Goal: Transaction & Acquisition: Purchase product/service

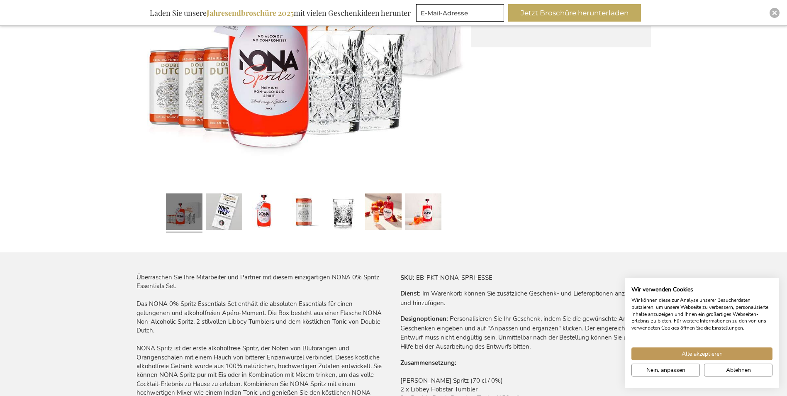
scroll to position [291, 0]
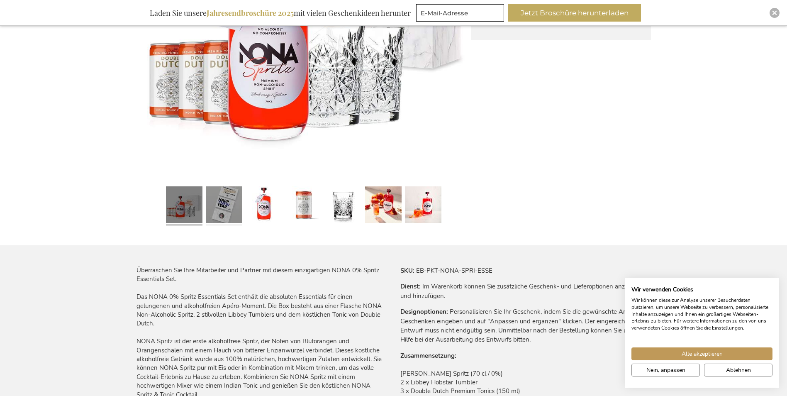
click at [221, 206] on link at bounding box center [224, 206] width 37 height 46
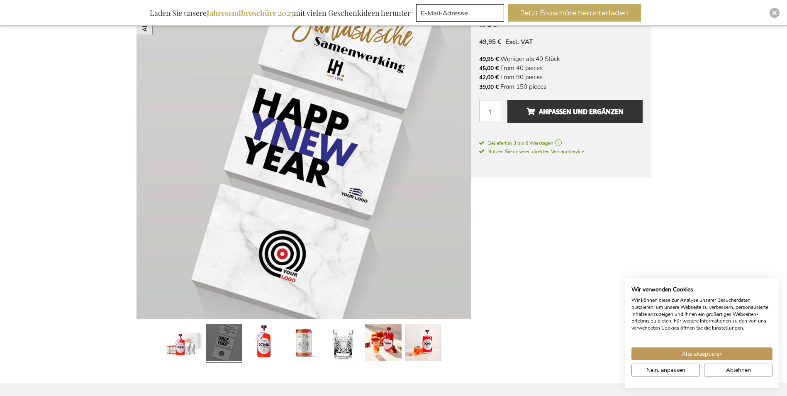
scroll to position [125, 0]
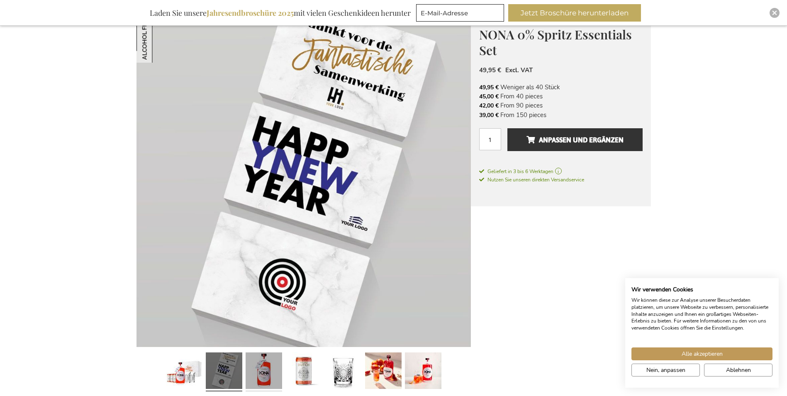
click at [273, 363] on link at bounding box center [264, 372] width 37 height 46
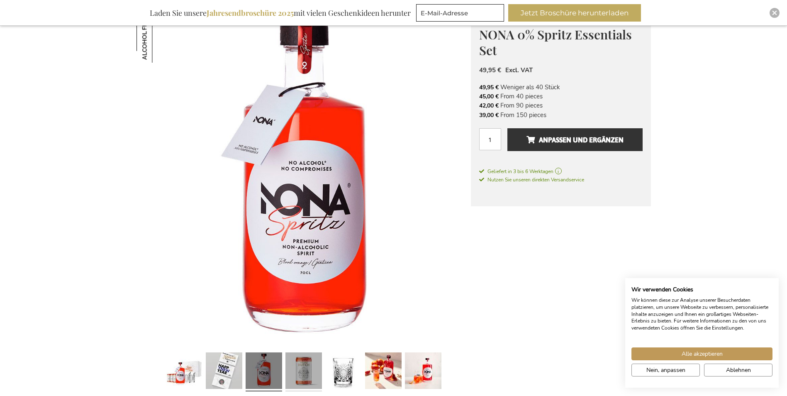
click at [304, 368] on link at bounding box center [304, 372] width 37 height 46
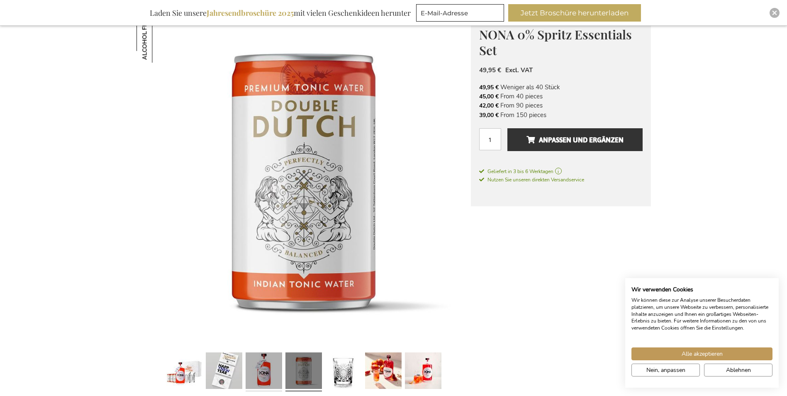
click at [266, 369] on link at bounding box center [264, 372] width 37 height 46
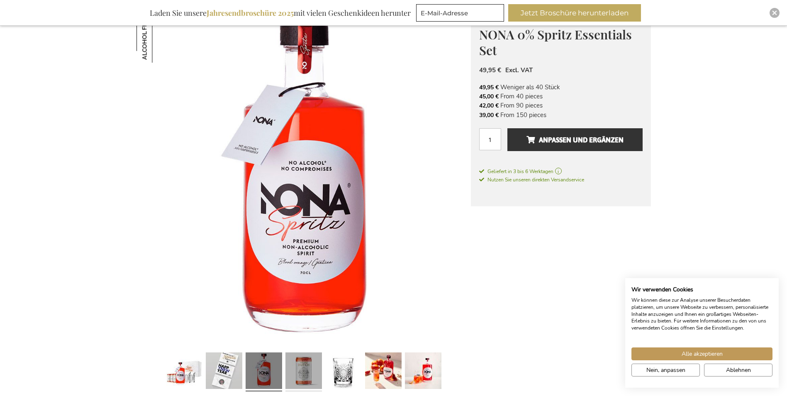
click at [301, 376] on link at bounding box center [304, 372] width 37 height 46
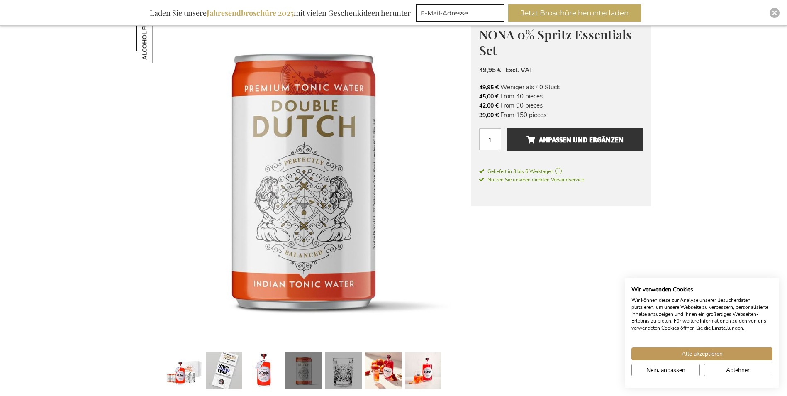
click at [344, 376] on link at bounding box center [343, 372] width 37 height 46
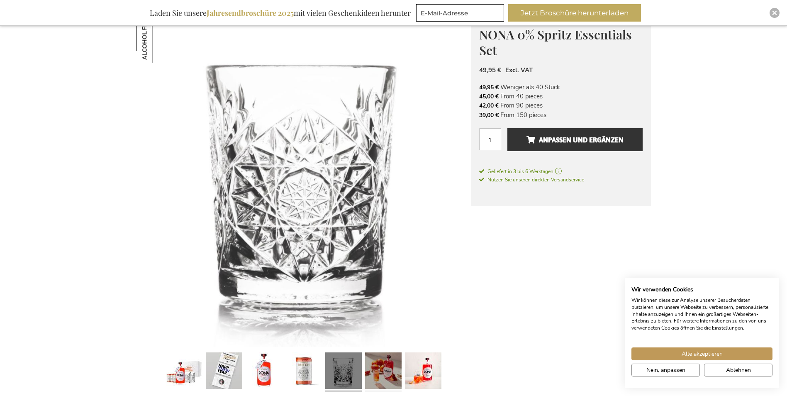
click at [371, 373] on link at bounding box center [383, 372] width 37 height 46
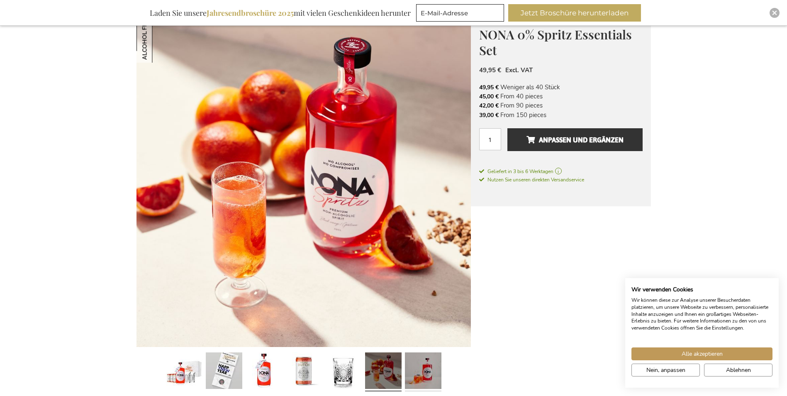
click at [422, 370] on link at bounding box center [423, 372] width 37 height 46
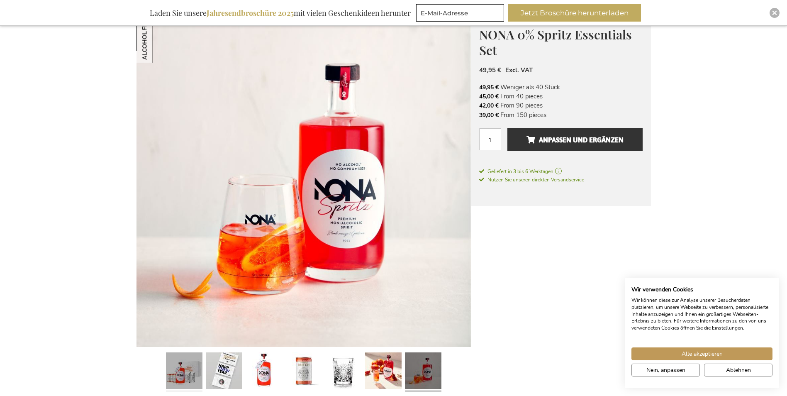
click at [188, 367] on link at bounding box center [184, 372] width 37 height 46
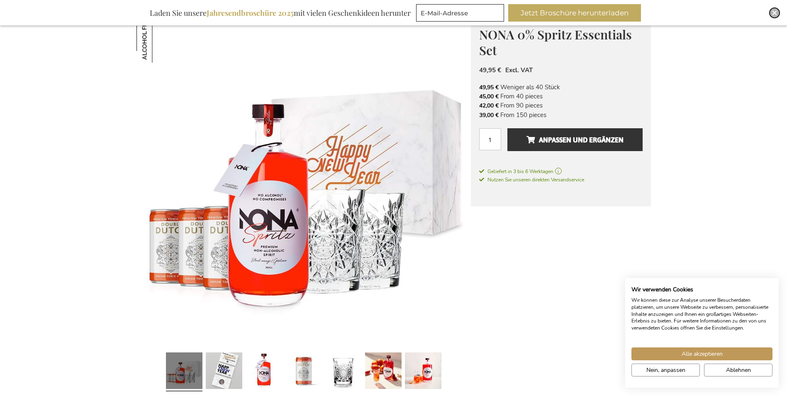
click at [774, 14] on img "Close" at bounding box center [774, 12] width 5 height 5
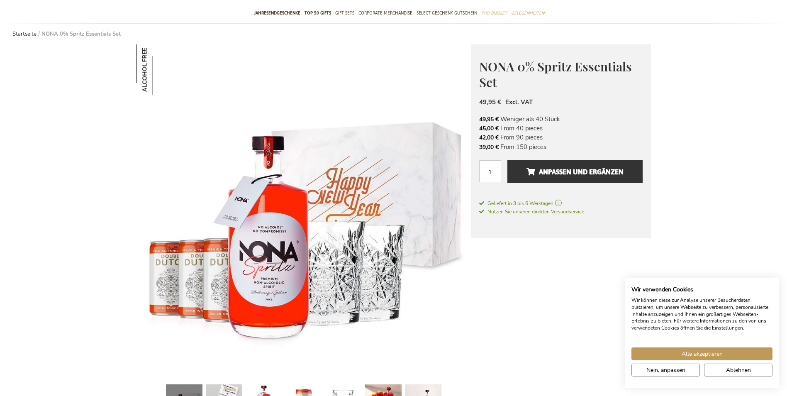
scroll to position [0, 0]
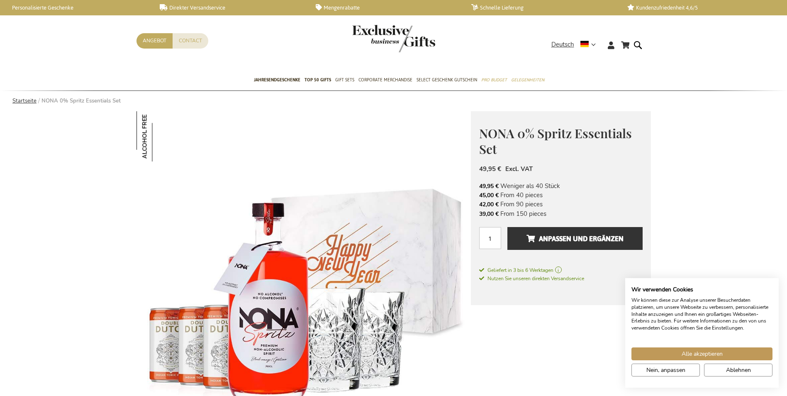
click at [18, 100] on link "Startseite" at bounding box center [24, 100] width 24 height 7
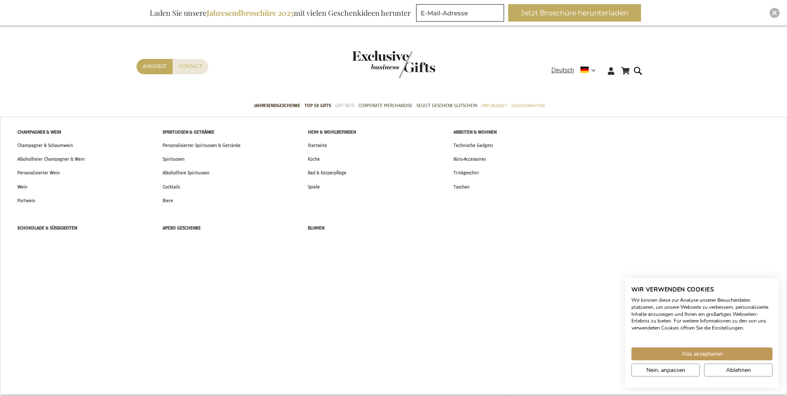
click at [350, 105] on span "Gift Sets" at bounding box center [344, 105] width 19 height 9
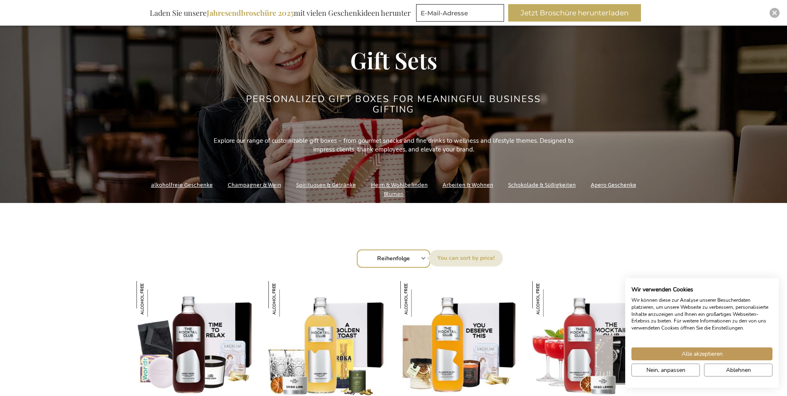
scroll to position [166, 0]
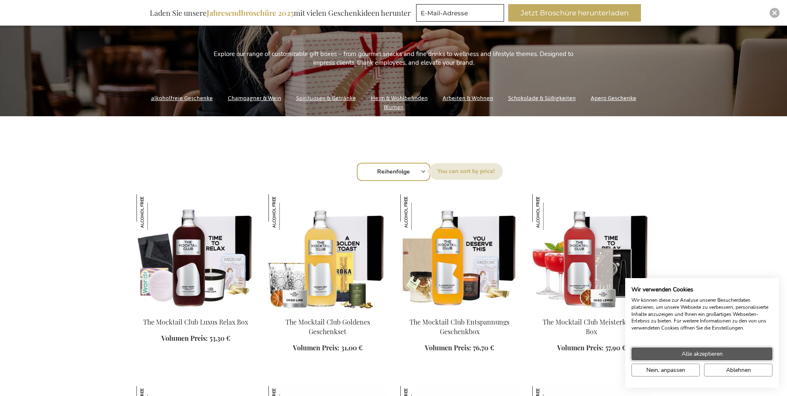
click at [688, 355] on span "Alle akzeptieren" at bounding box center [702, 353] width 41 height 9
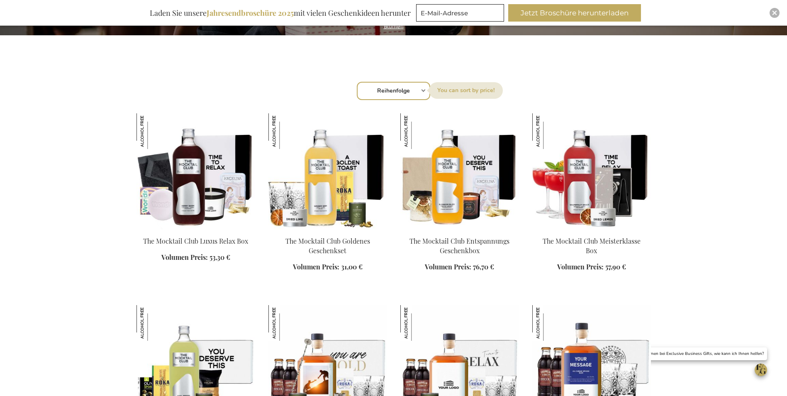
scroll to position [249, 0]
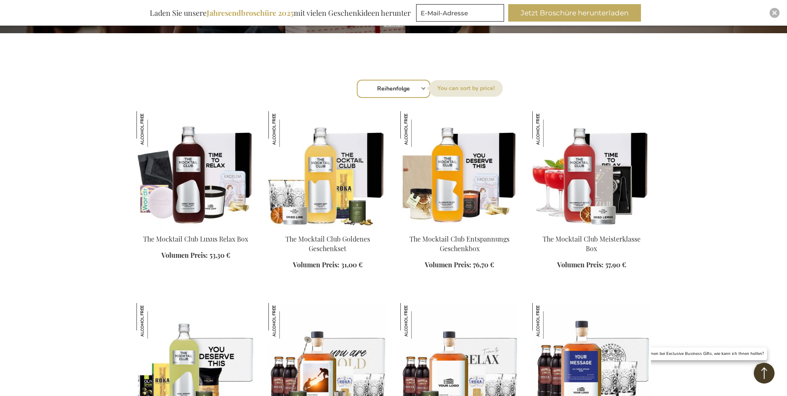
click at [317, 193] on img at bounding box center [328, 169] width 119 height 116
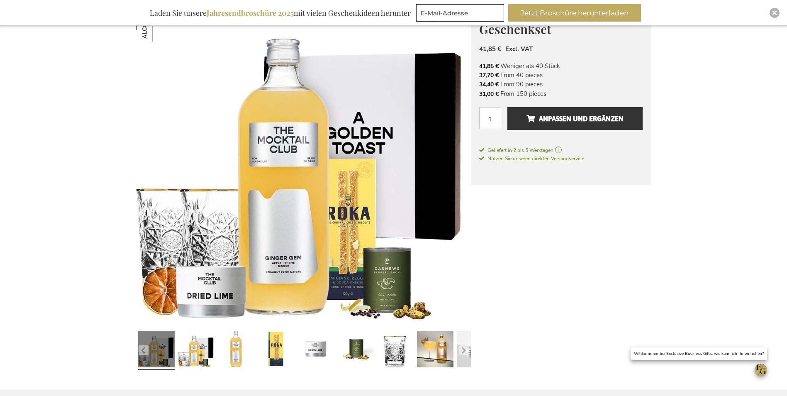
scroll to position [166, 0]
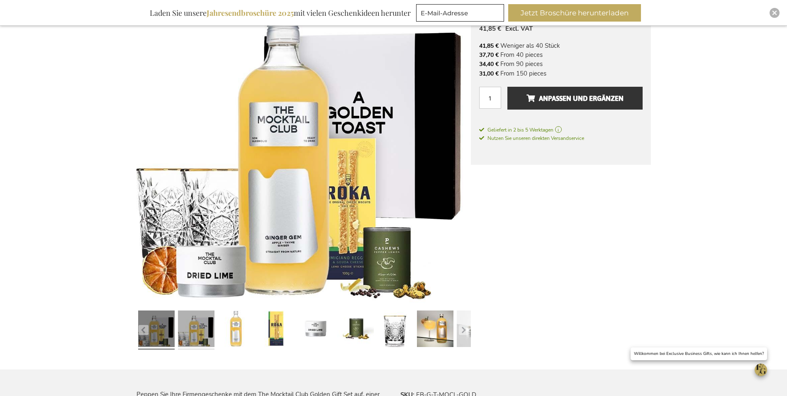
click at [200, 336] on link at bounding box center [196, 330] width 37 height 46
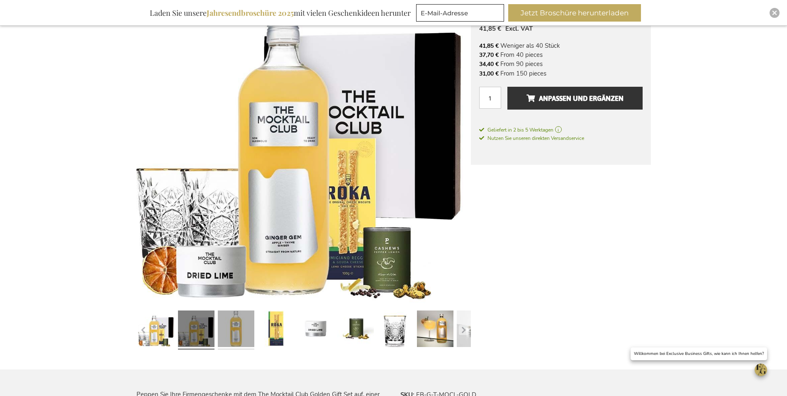
click at [236, 334] on link at bounding box center [236, 330] width 37 height 46
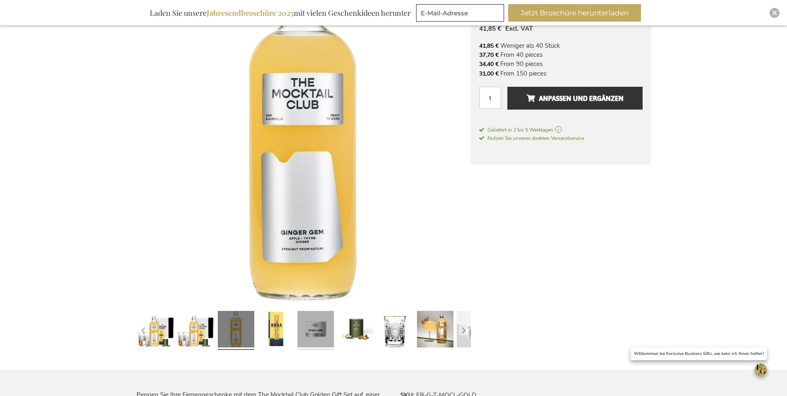
drag, startPoint x: 283, startPoint y: 335, endPoint x: 301, endPoint y: 344, distance: 20.4
click at [286, 335] on link at bounding box center [276, 331] width 37 height 46
click at [276, 327] on link at bounding box center [276, 331] width 37 height 46
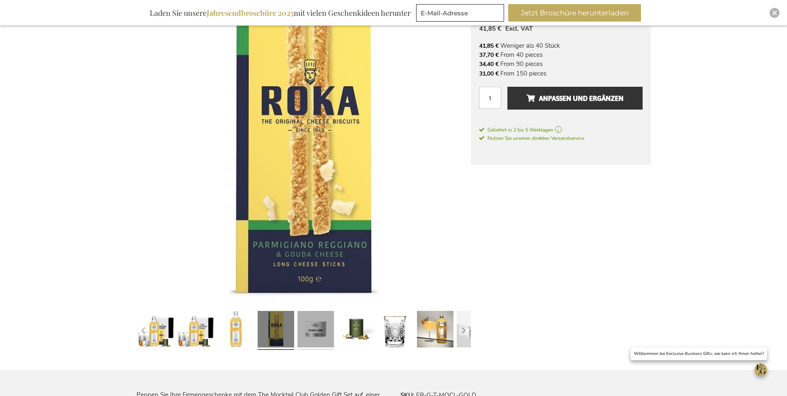
click at [328, 330] on link at bounding box center [316, 331] width 37 height 46
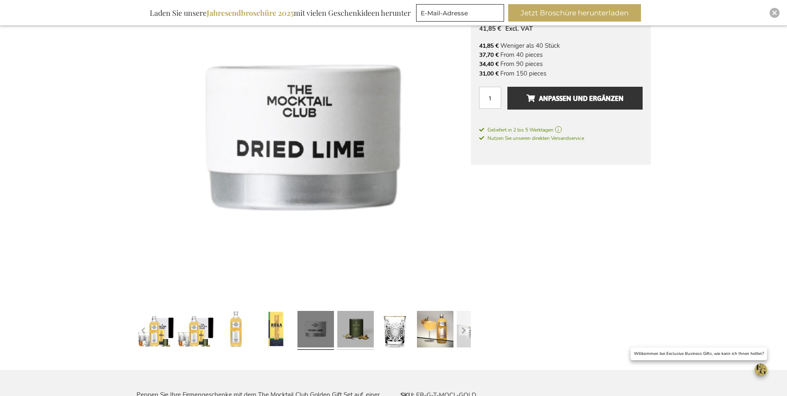
click at [351, 331] on link at bounding box center [355, 331] width 37 height 46
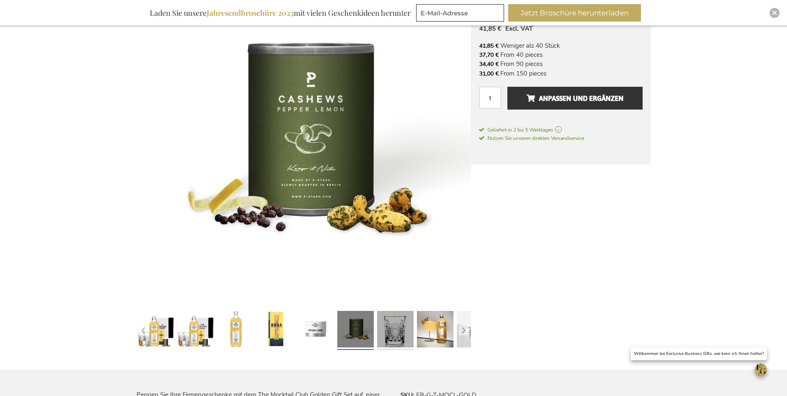
click at [396, 331] on link at bounding box center [395, 331] width 37 height 46
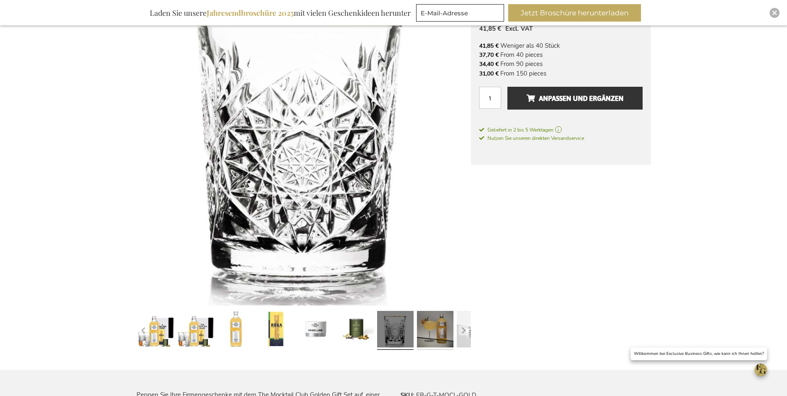
click at [436, 332] on link at bounding box center [435, 331] width 37 height 46
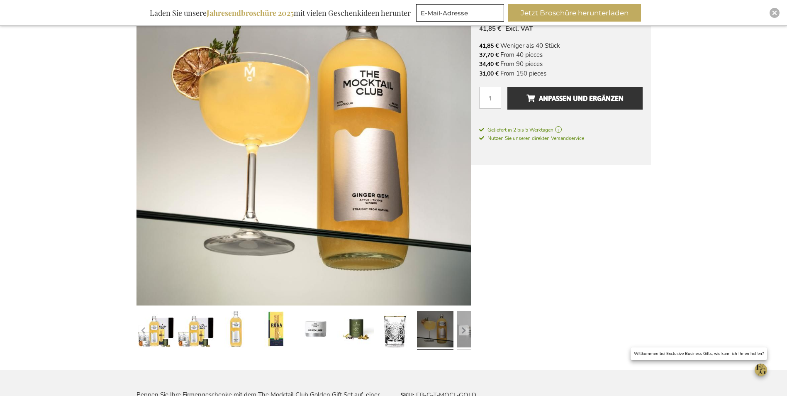
click at [457, 331] on link at bounding box center [475, 331] width 37 height 46
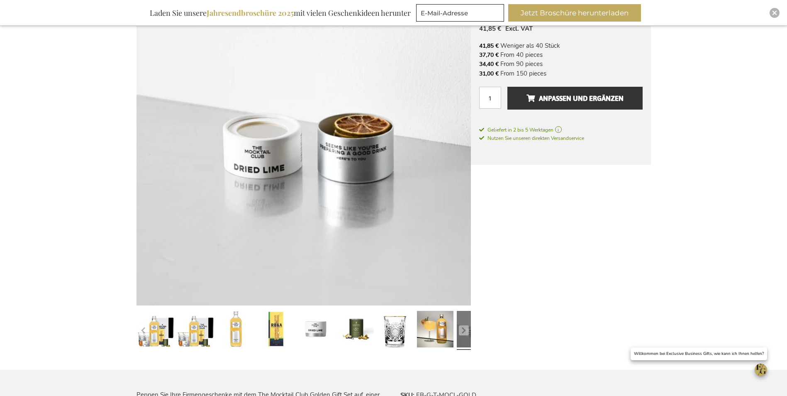
click at [456, 332] on div at bounding box center [475, 331] width 40 height 46
click at [464, 335] on button "button" at bounding box center [464, 330] width 10 height 10
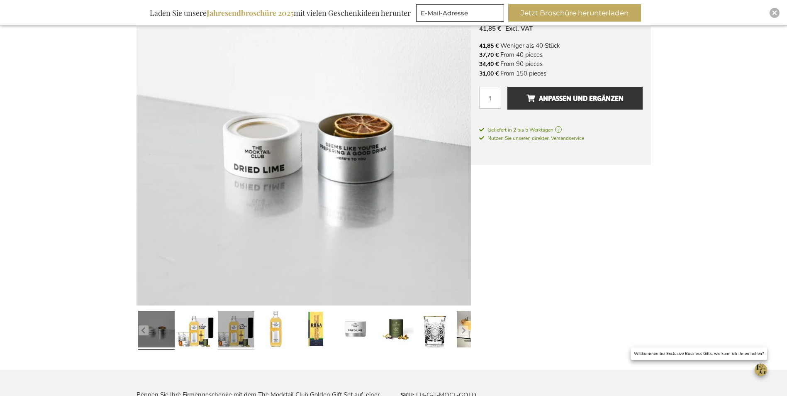
click at [233, 330] on link at bounding box center [236, 331] width 37 height 46
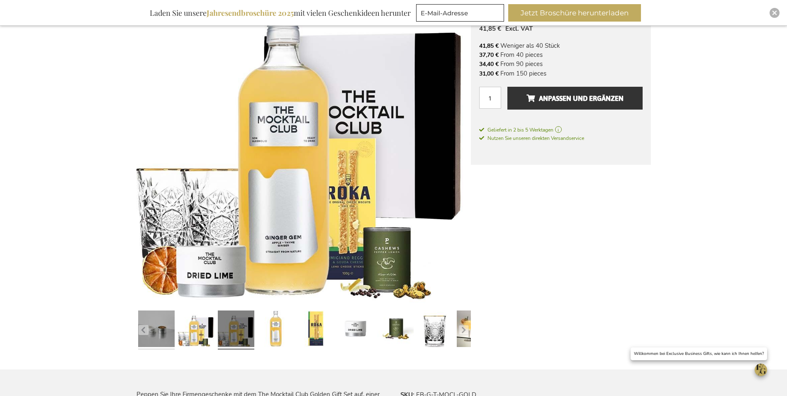
click at [167, 332] on link at bounding box center [156, 330] width 37 height 46
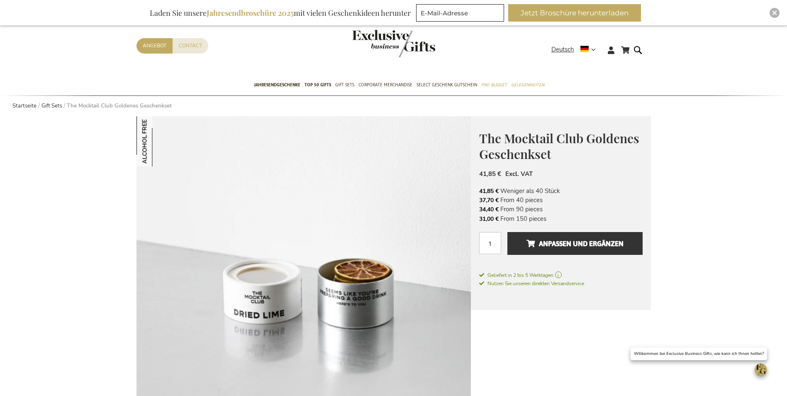
scroll to position [0, 0]
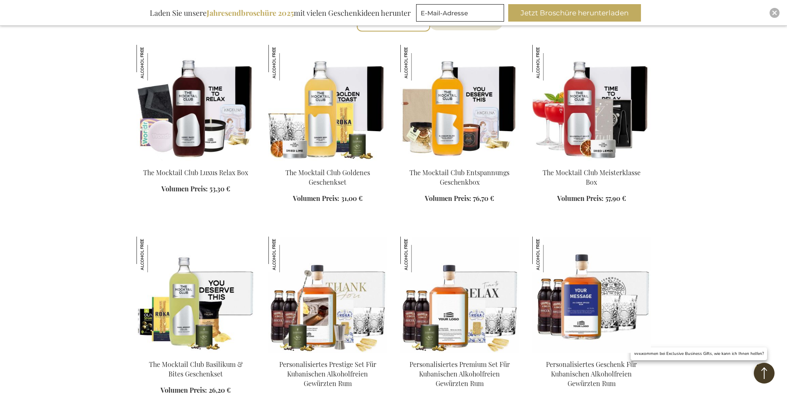
scroll to position [360, 0]
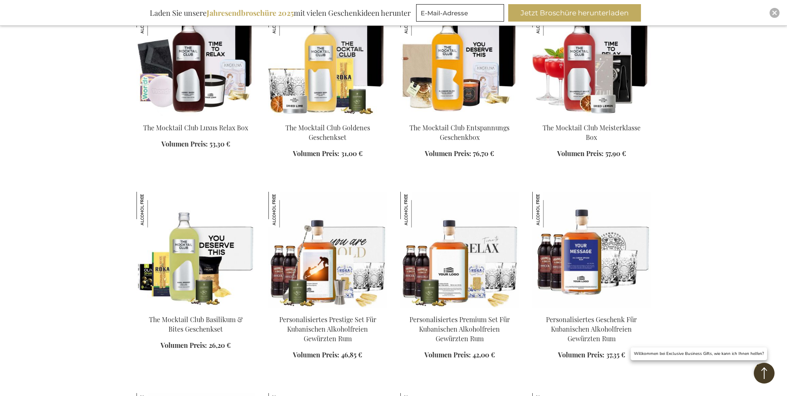
click at [321, 69] on img at bounding box center [328, 58] width 119 height 116
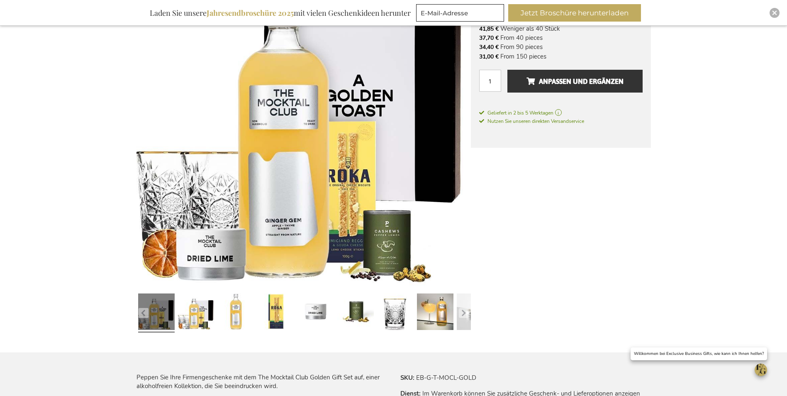
scroll to position [208, 0]
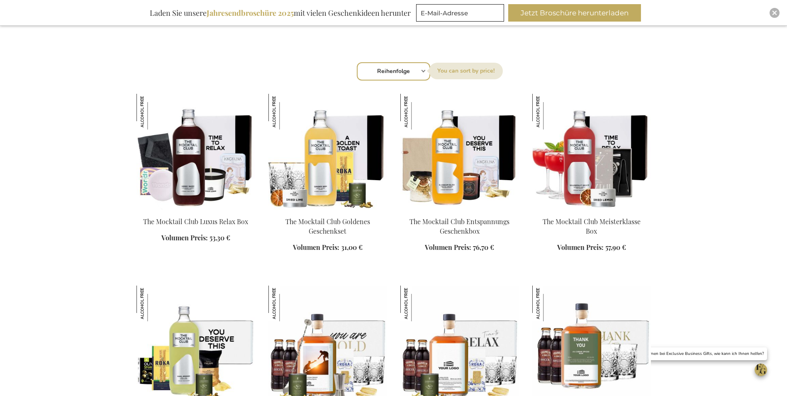
scroll to position [360, 0]
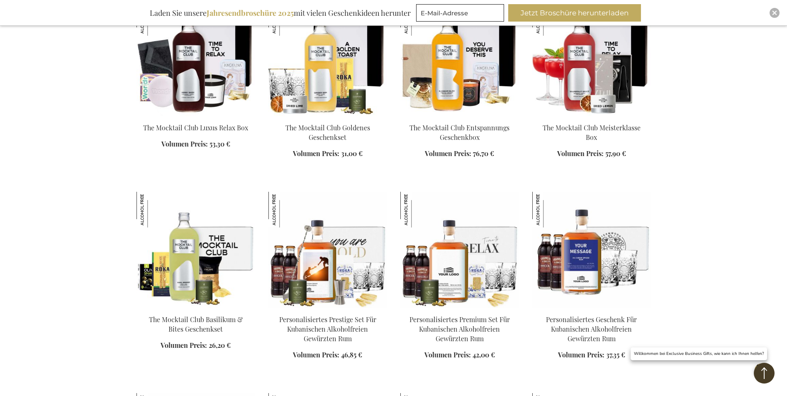
click at [190, 287] on img at bounding box center [196, 250] width 119 height 116
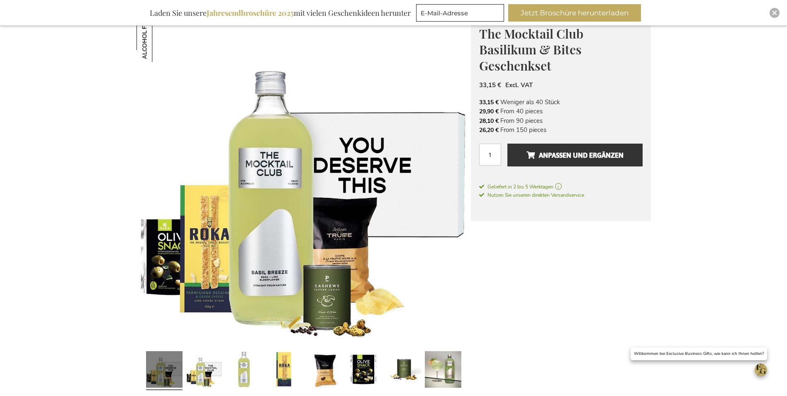
scroll to position [125, 0]
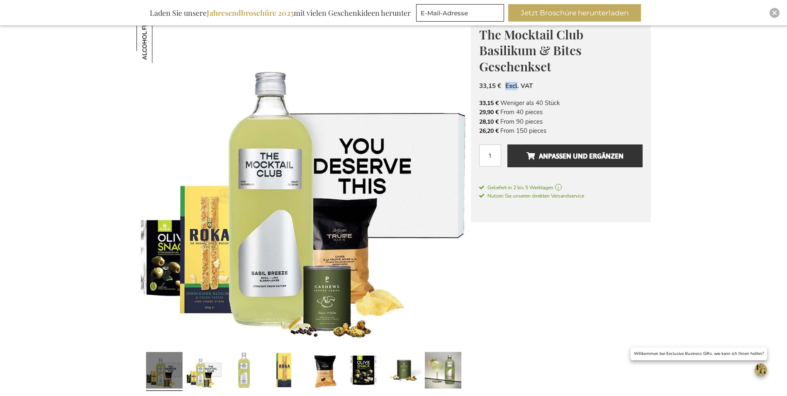
drag, startPoint x: 516, startPoint y: 84, endPoint x: 501, endPoint y: 83, distance: 15.0
click at [501, 83] on div "33,15 € Excl. VAT" at bounding box center [561, 86] width 164 height 8
drag, startPoint x: 501, startPoint y: 83, endPoint x: 583, endPoint y: 92, distance: 81.9
click at [583, 92] on div "The Mocktail Club Basilikum & Bites Geschenkset 33,15 € Excl. VAT 33,15 € Wenig…" at bounding box center [561, 117] width 180 height 210
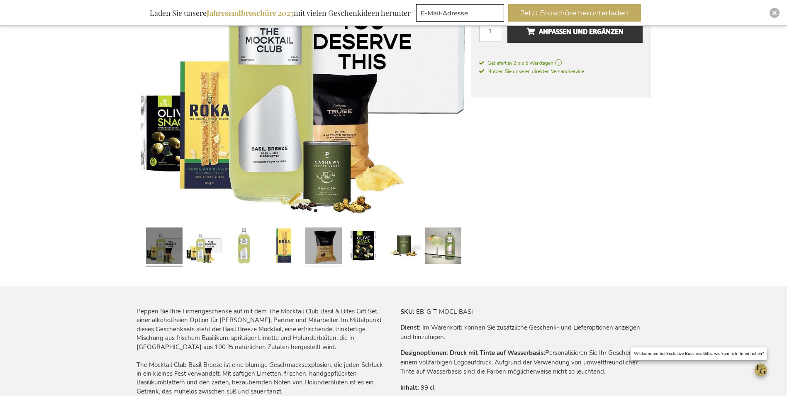
click at [330, 249] on link at bounding box center [323, 247] width 37 height 46
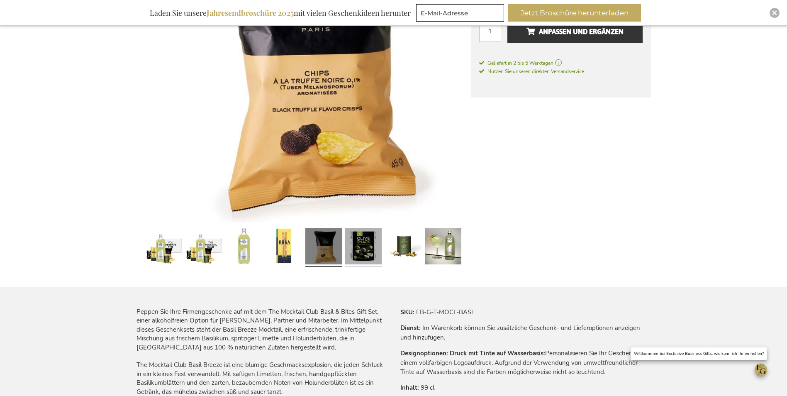
click at [361, 245] on link at bounding box center [363, 248] width 37 height 46
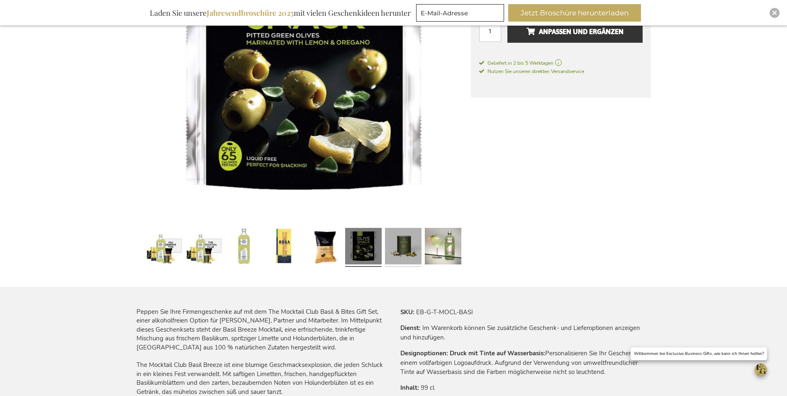
click at [393, 244] on link at bounding box center [403, 248] width 37 height 46
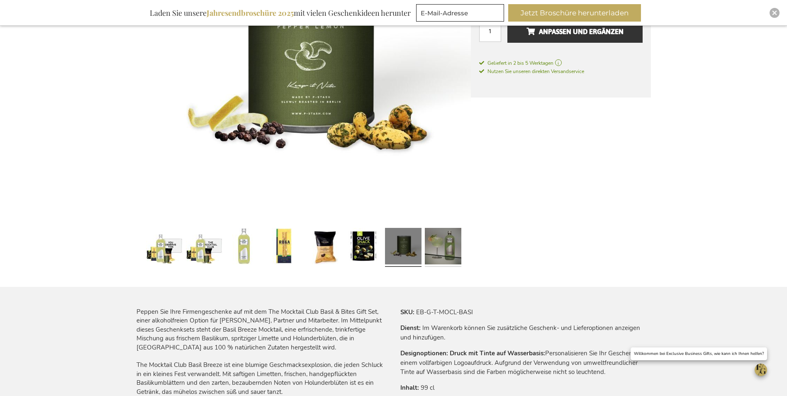
click at [434, 244] on link at bounding box center [443, 248] width 37 height 46
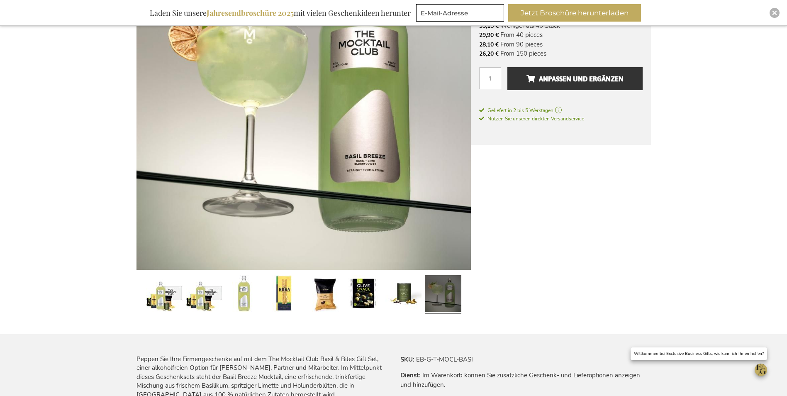
scroll to position [291, 0]
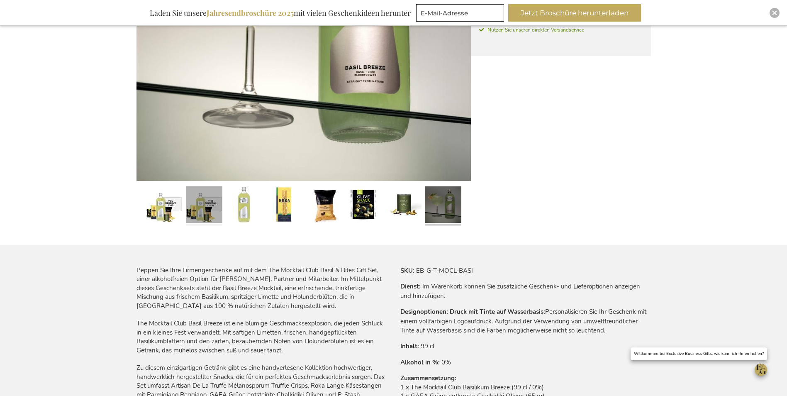
click at [198, 208] on link at bounding box center [204, 206] width 37 height 46
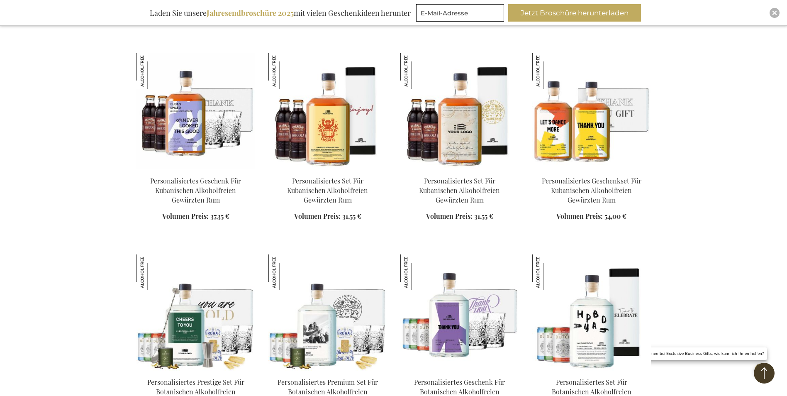
scroll to position [718, 0]
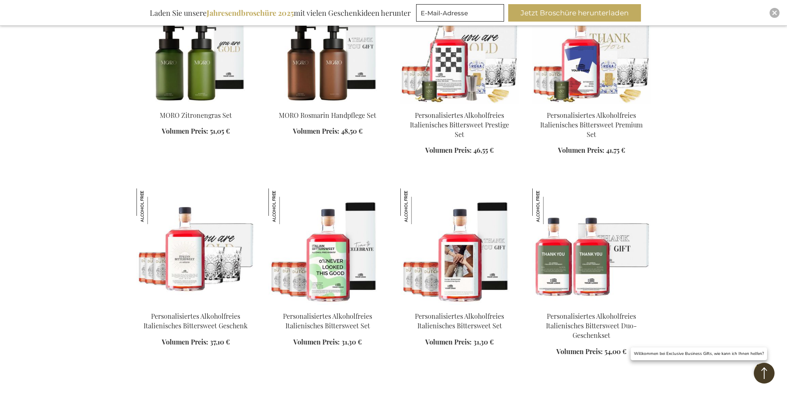
scroll to position [1424, 0]
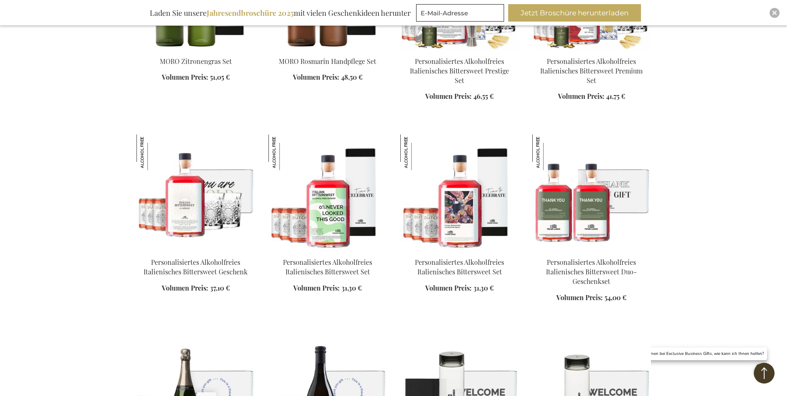
click at [464, 219] on img at bounding box center [460, 192] width 119 height 116
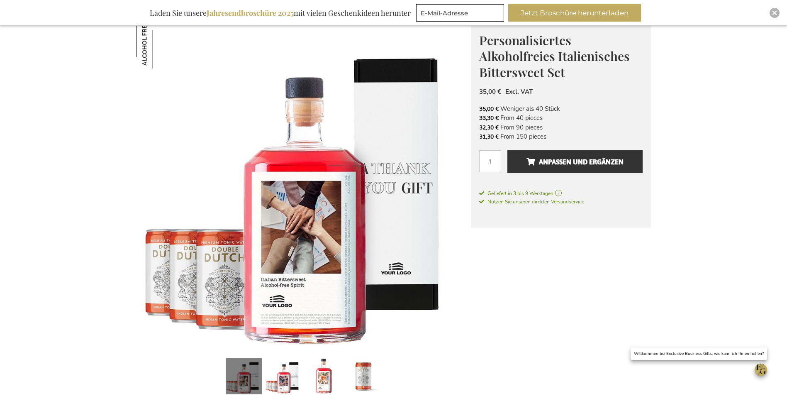
scroll to position [125, 0]
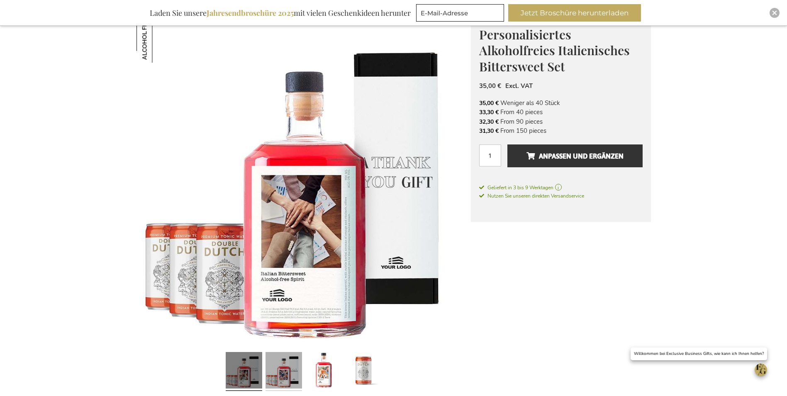
click at [292, 376] on link at bounding box center [284, 372] width 37 height 46
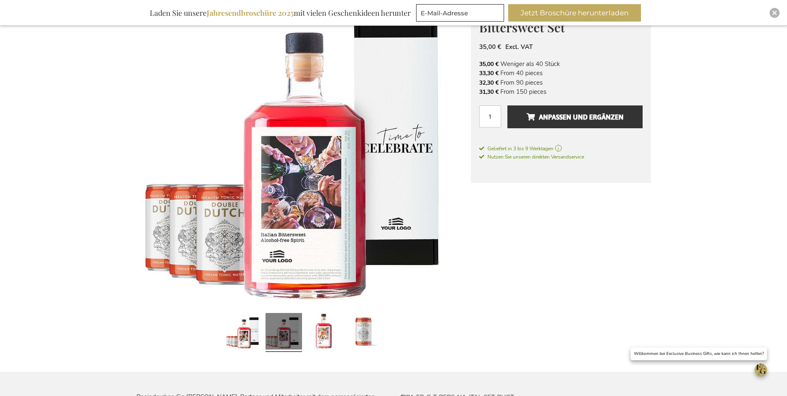
scroll to position [166, 0]
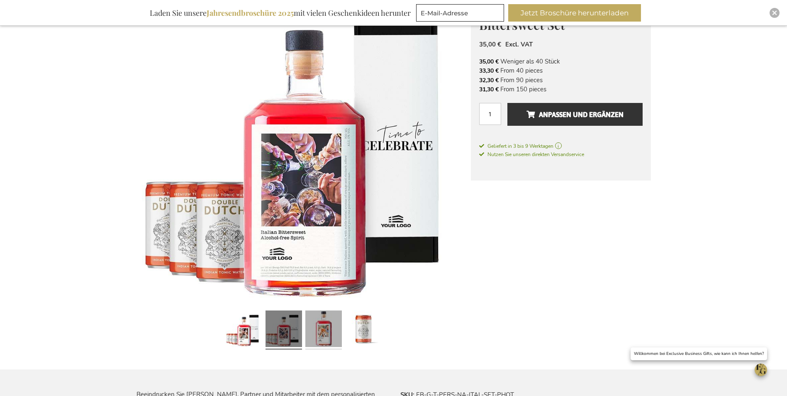
click at [319, 330] on link at bounding box center [323, 330] width 37 height 46
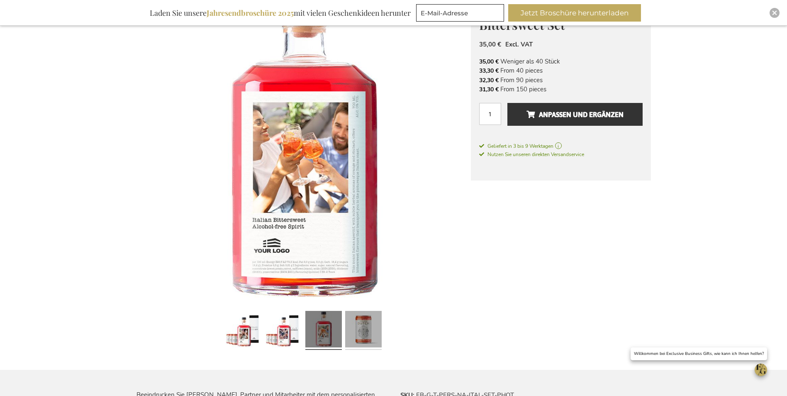
click at [359, 330] on link at bounding box center [363, 331] width 37 height 46
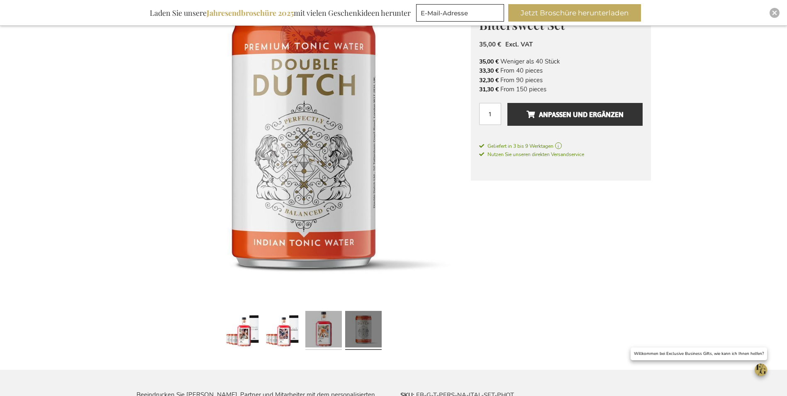
click at [334, 330] on link at bounding box center [323, 331] width 37 height 46
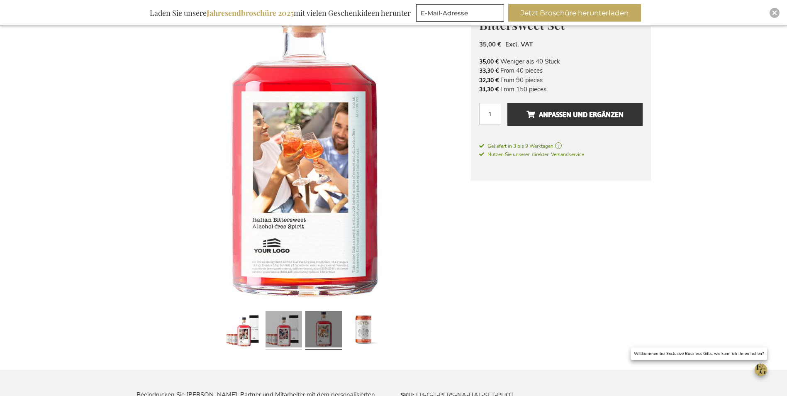
click at [287, 332] on link at bounding box center [284, 331] width 37 height 46
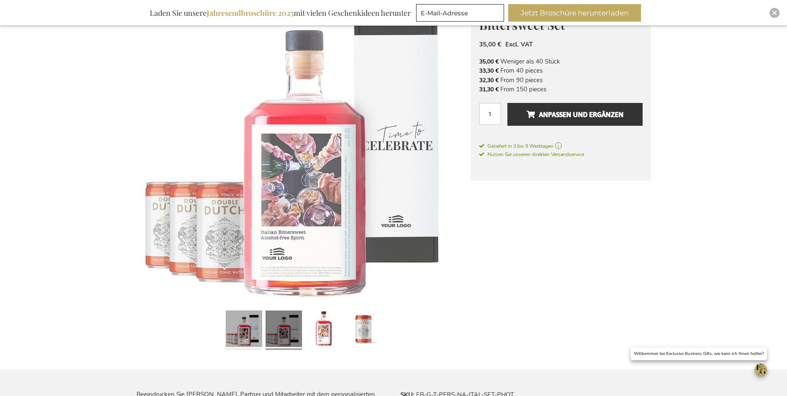
click at [242, 328] on link at bounding box center [244, 330] width 37 height 46
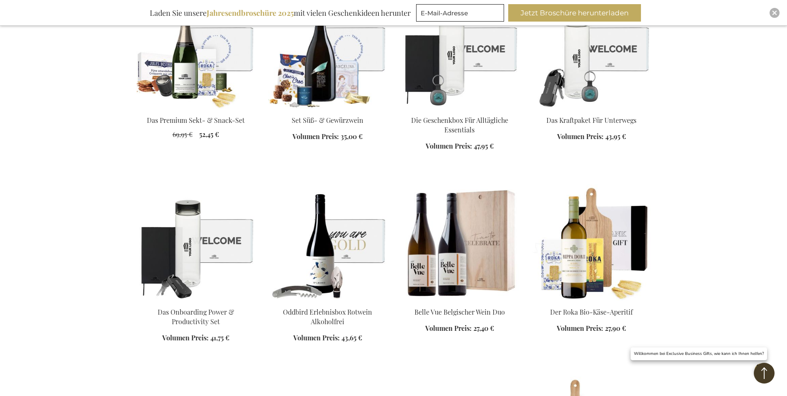
scroll to position [651, 0]
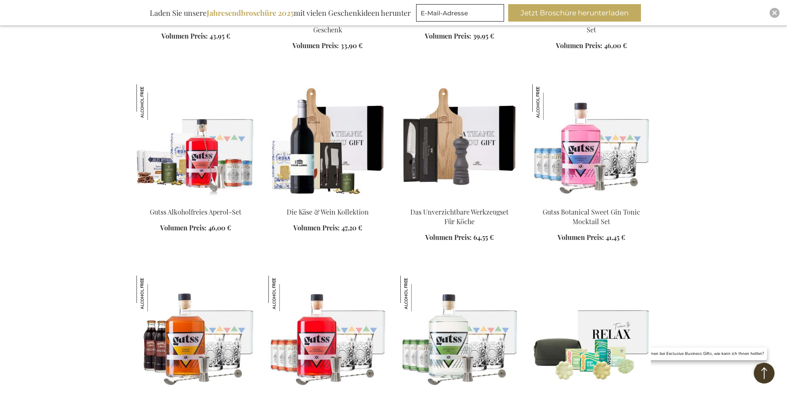
scroll to position [1315, 0]
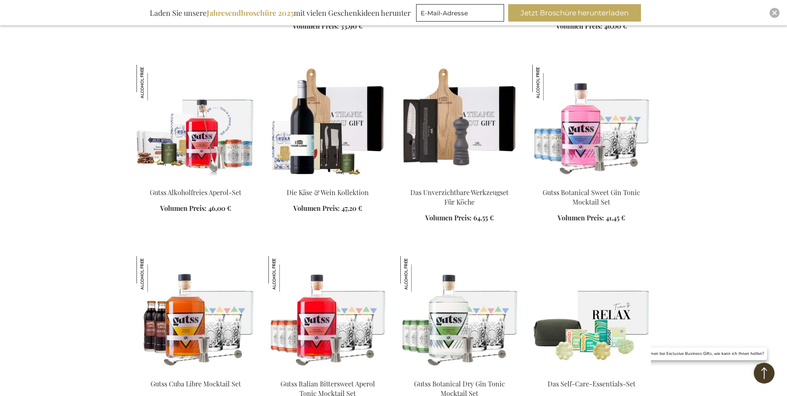
click at [195, 134] on img at bounding box center [196, 123] width 119 height 116
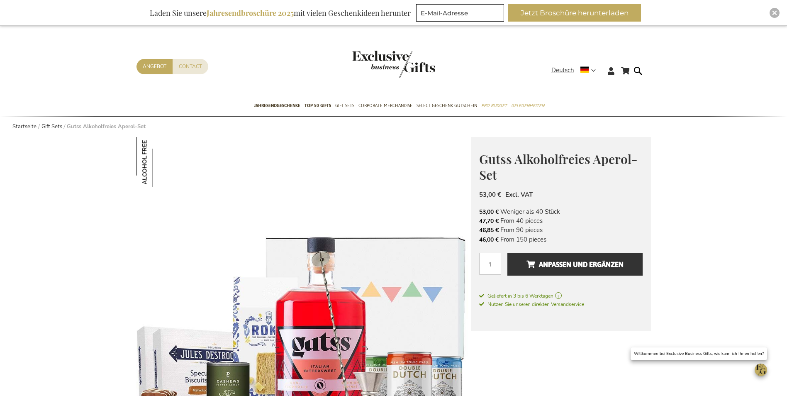
scroll to position [166, 0]
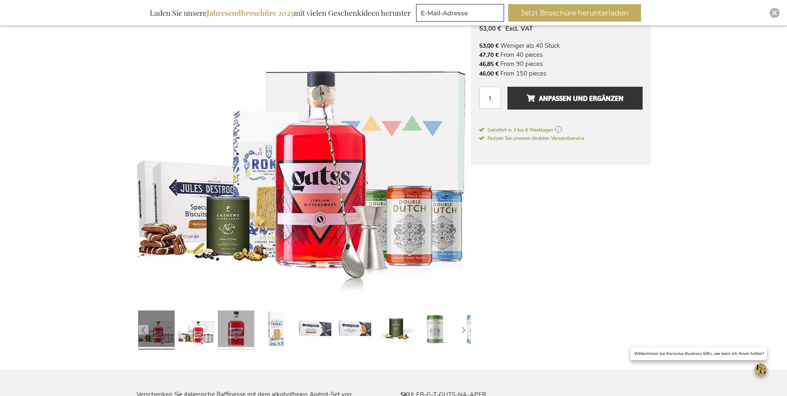
click at [237, 331] on link at bounding box center [236, 330] width 37 height 46
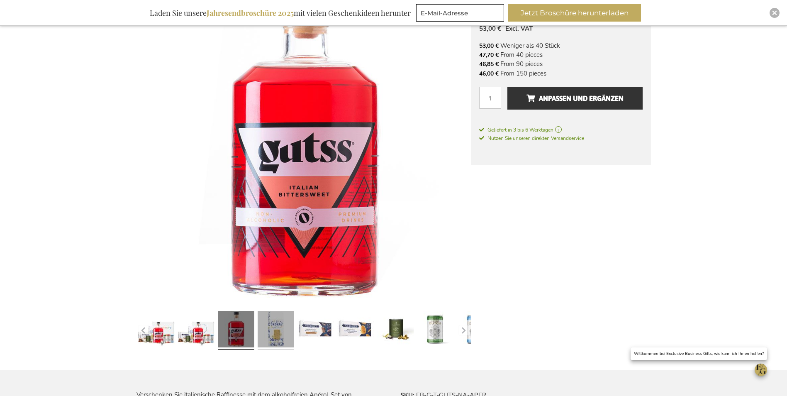
click at [274, 327] on link at bounding box center [276, 331] width 37 height 46
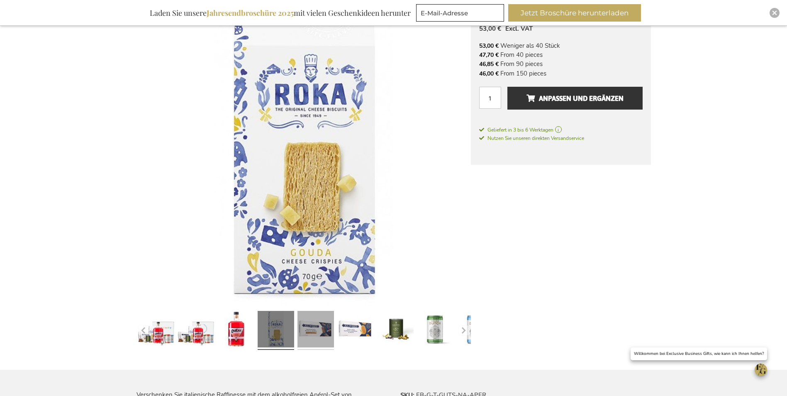
click at [322, 327] on link at bounding box center [316, 331] width 37 height 46
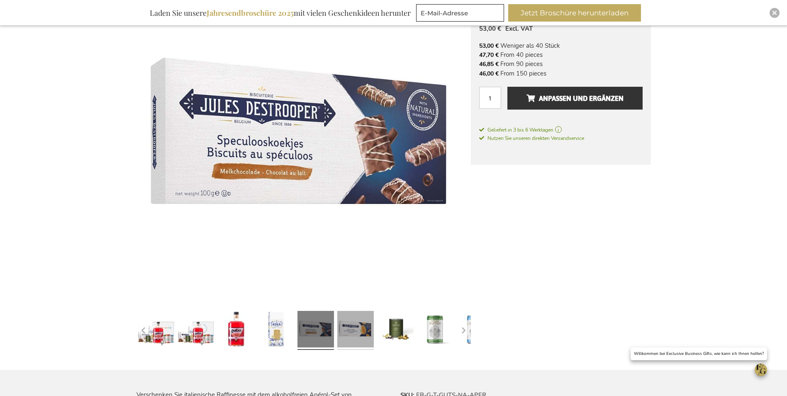
click at [364, 329] on link at bounding box center [355, 331] width 37 height 46
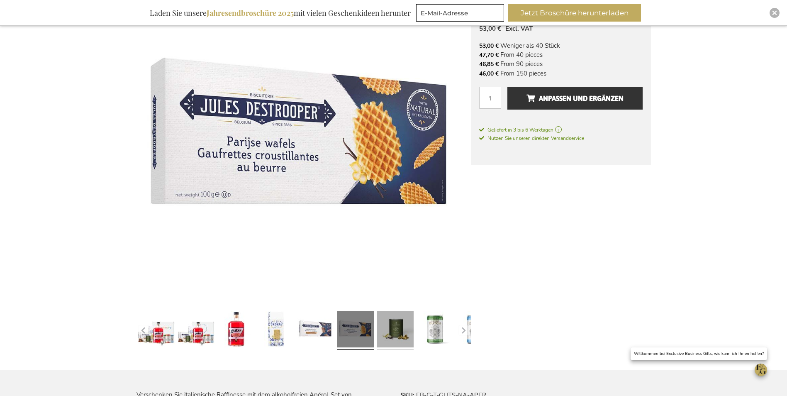
click at [392, 329] on link at bounding box center [395, 331] width 37 height 46
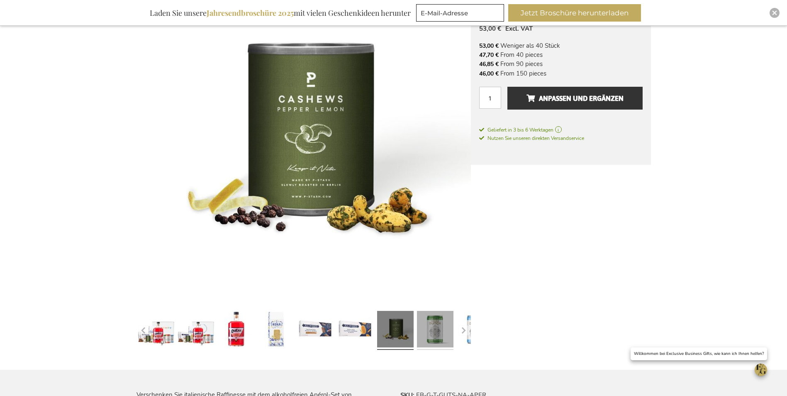
click at [429, 332] on link at bounding box center [435, 331] width 37 height 46
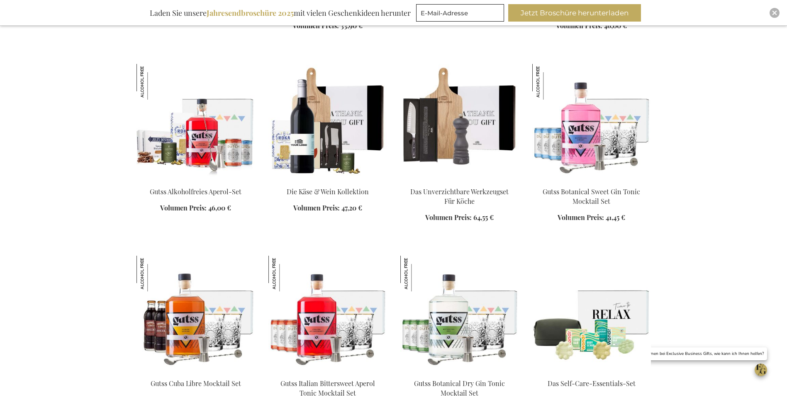
scroll to position [734, 0]
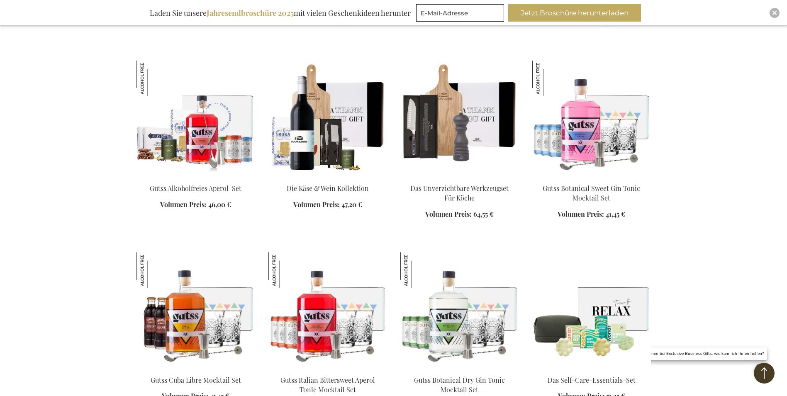
click at [194, 154] on img at bounding box center [196, 119] width 119 height 116
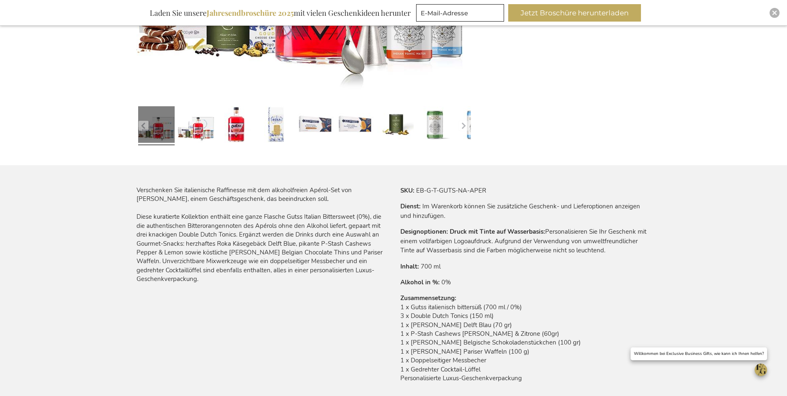
scroll to position [427, 0]
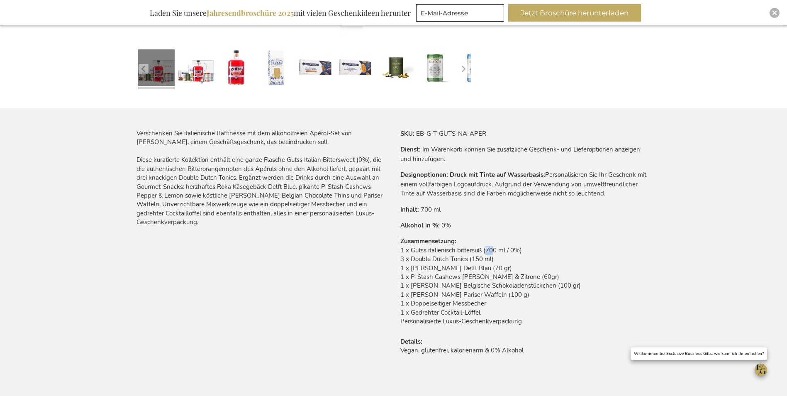
drag, startPoint x: 496, startPoint y: 249, endPoint x: 488, endPoint y: 249, distance: 7.9
click at [488, 249] on td "1 x Gutss italienisch bittersüß (700 ml / 0%) 3 x Double Dutch Tonics (150 ml) …" at bounding box center [526, 288] width 251 height 84
drag, startPoint x: 488, startPoint y: 249, endPoint x: 532, endPoint y: 247, distance: 44.9
click at [556, 251] on td "1 x Gutss italienisch bittersüß (700 ml / 0%) 3 x Double Dutch Tonics (150 ml) …" at bounding box center [526, 288] width 251 height 84
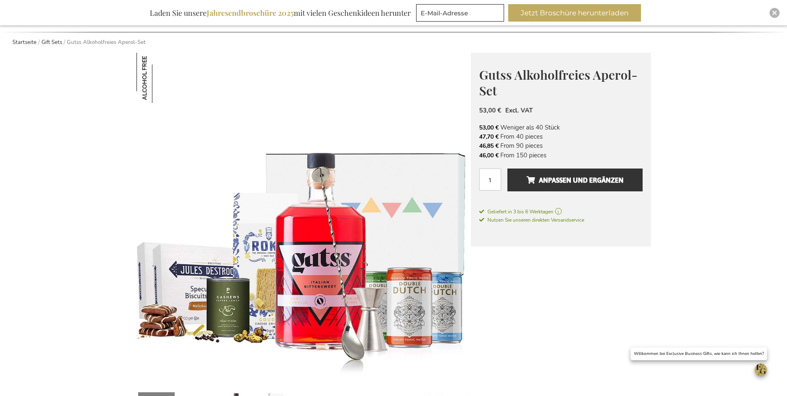
scroll to position [166, 0]
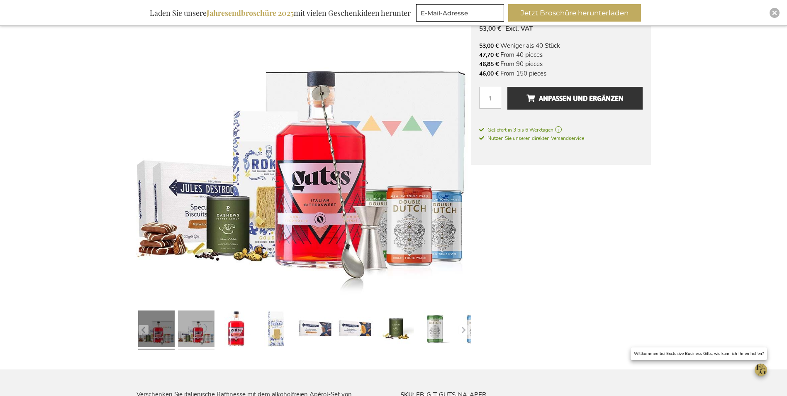
click at [207, 336] on link at bounding box center [196, 330] width 37 height 46
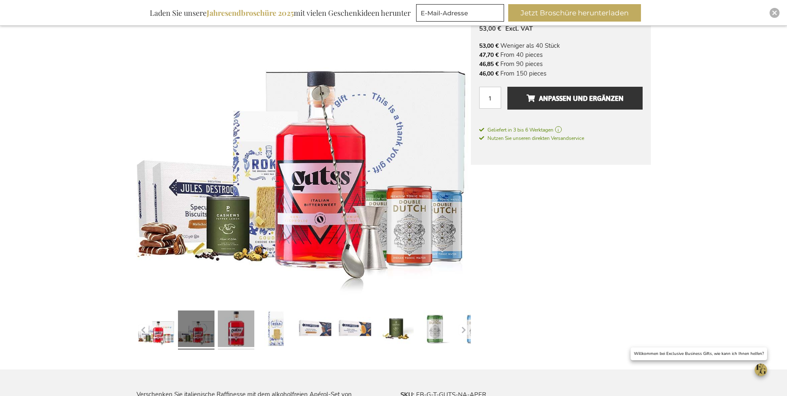
click at [231, 327] on link at bounding box center [236, 330] width 37 height 46
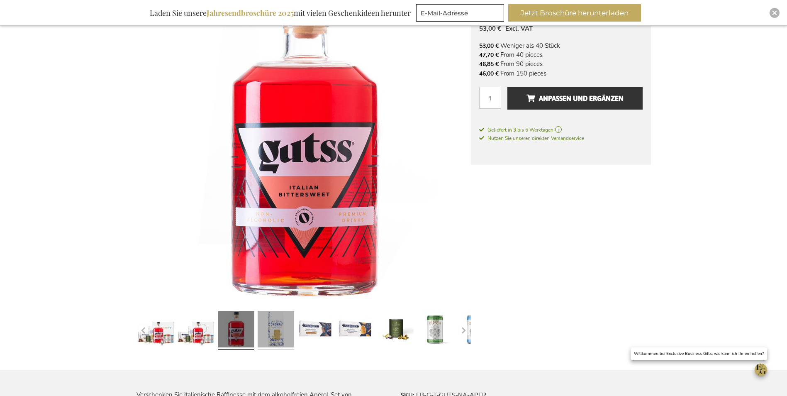
click at [265, 327] on link at bounding box center [276, 331] width 37 height 46
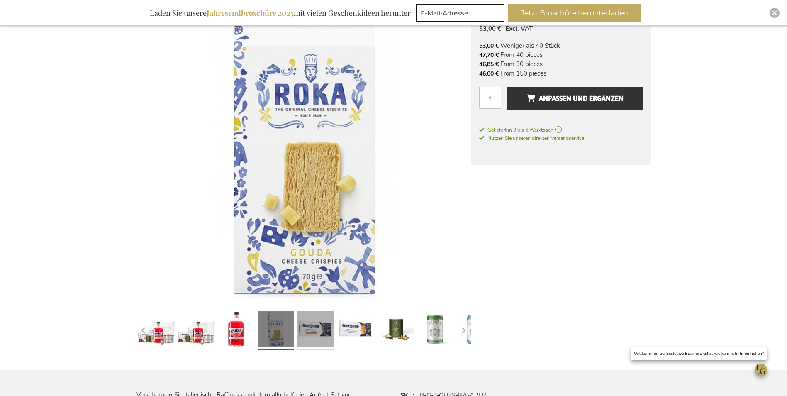
click at [302, 327] on link at bounding box center [316, 331] width 37 height 46
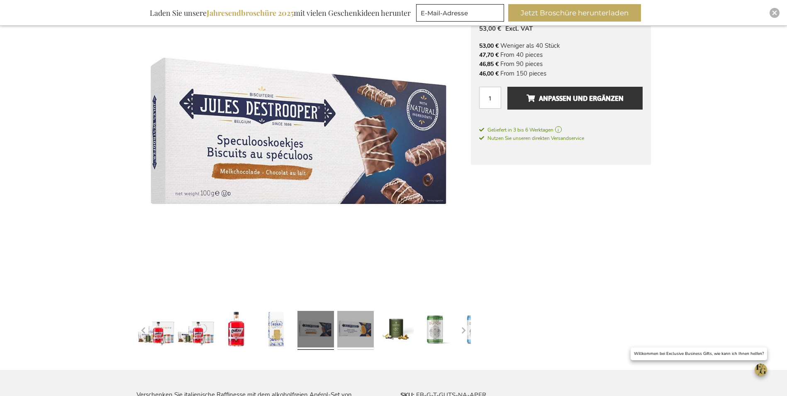
drag, startPoint x: 345, startPoint y: 324, endPoint x: 452, endPoint y: 323, distance: 106.7
click at [345, 324] on link at bounding box center [355, 331] width 37 height 46
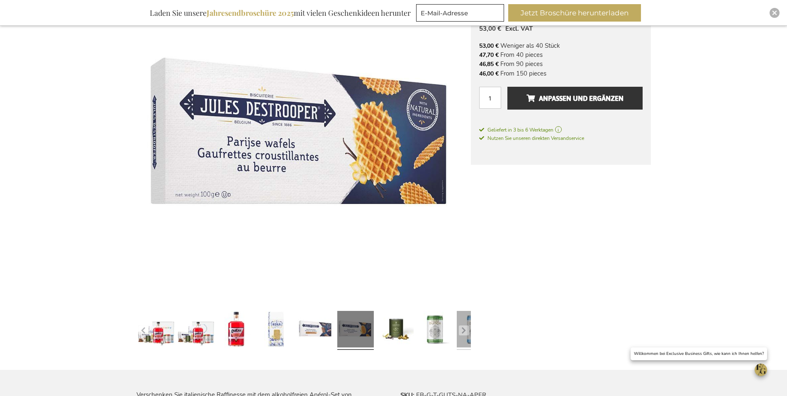
click at [457, 328] on link at bounding box center [475, 331] width 37 height 46
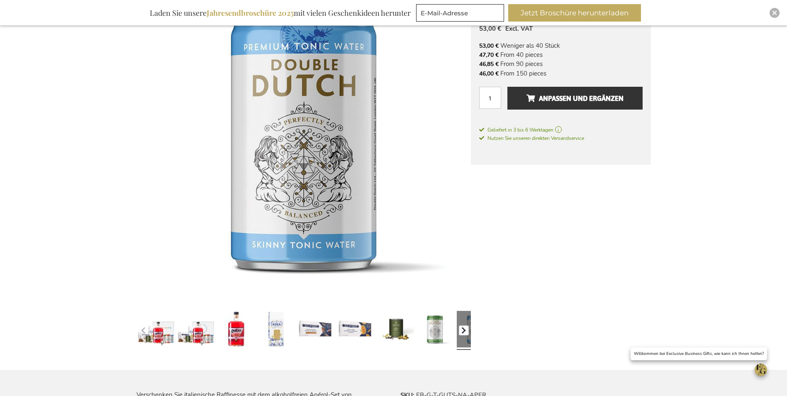
click at [464, 331] on button "button" at bounding box center [464, 330] width 10 height 10
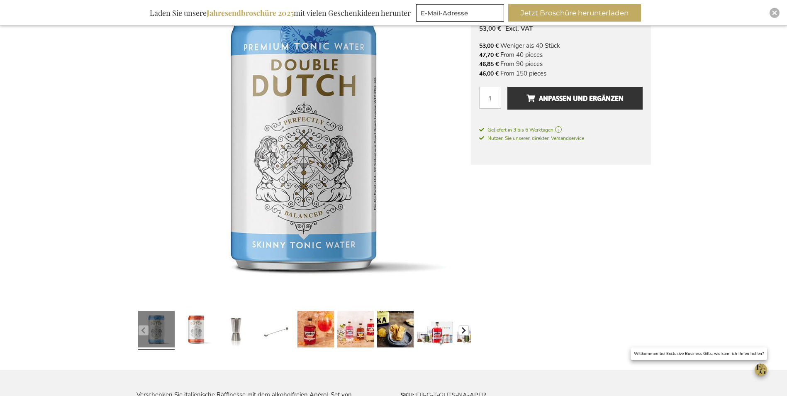
click at [464, 331] on button "button" at bounding box center [464, 330] width 10 height 10
click at [313, 332] on link at bounding box center [316, 331] width 37 height 46
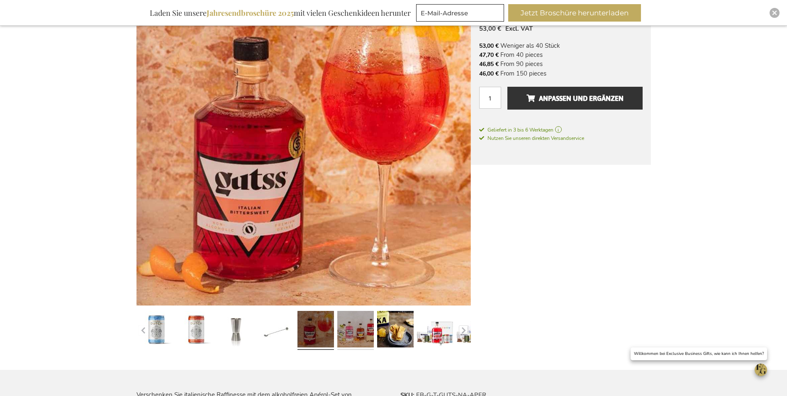
click at [348, 332] on link at bounding box center [355, 331] width 37 height 46
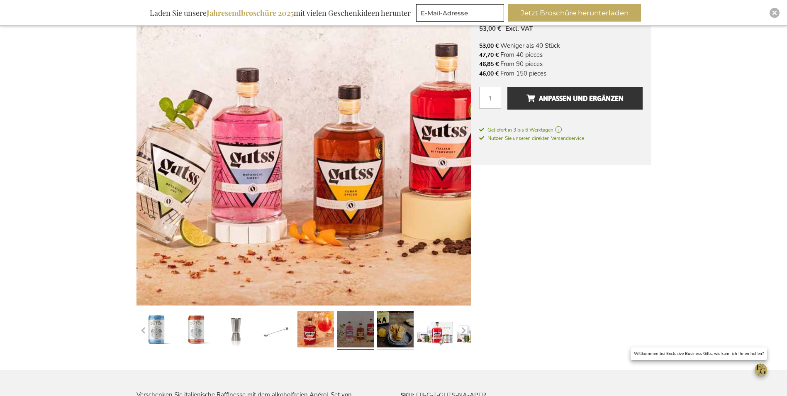
click at [394, 332] on link at bounding box center [395, 331] width 37 height 46
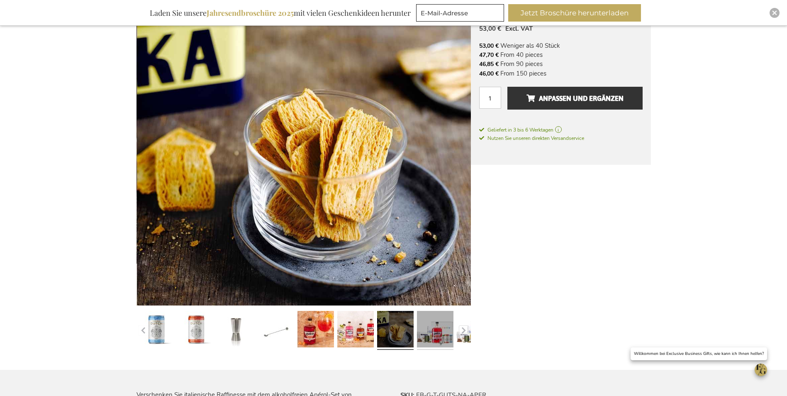
click at [430, 333] on link at bounding box center [435, 331] width 37 height 46
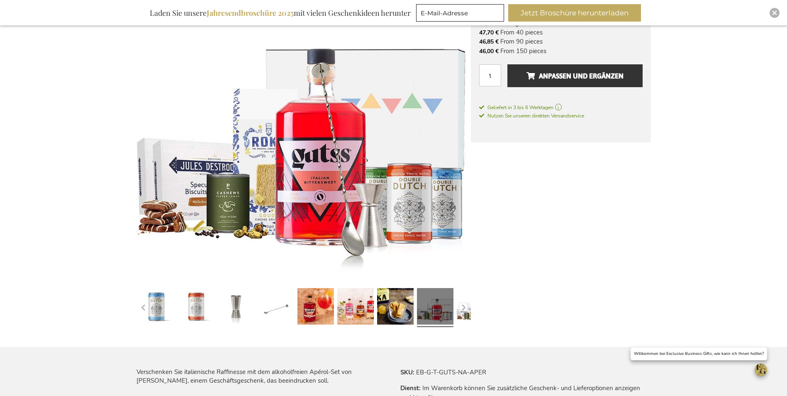
scroll to position [0, 0]
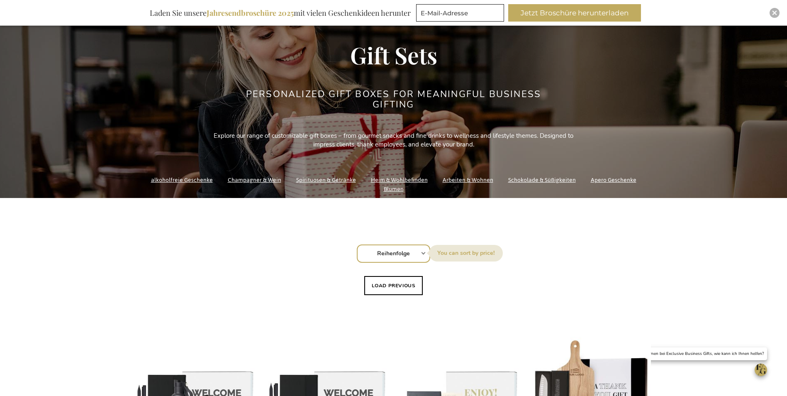
scroll to position [166, 0]
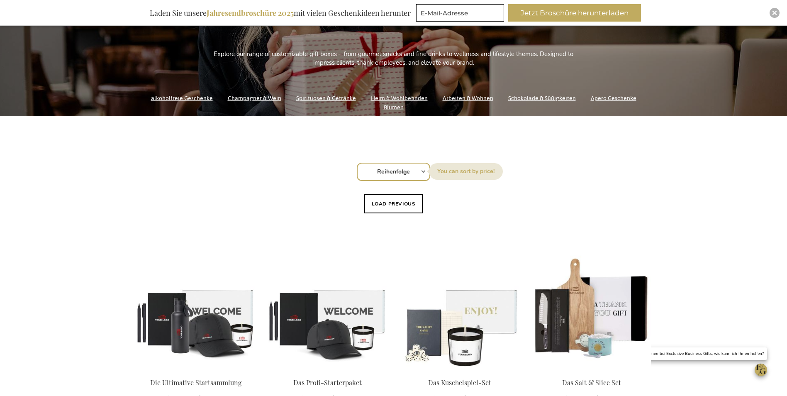
click at [403, 169] on select "Reihenfolge Best Sellers Am meisten angesehen Neu Biggest Saving Price: low to …" at bounding box center [393, 172] width 73 height 18
select select "price_asc"
click at [357, 163] on select "Reihenfolge Best Sellers Am meisten angesehen Neu Biggest Saving Price: low to …" at bounding box center [393, 172] width 73 height 18
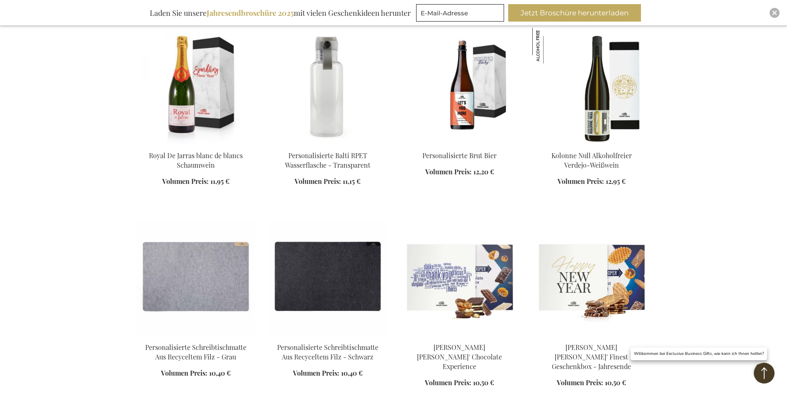
scroll to position [374, 0]
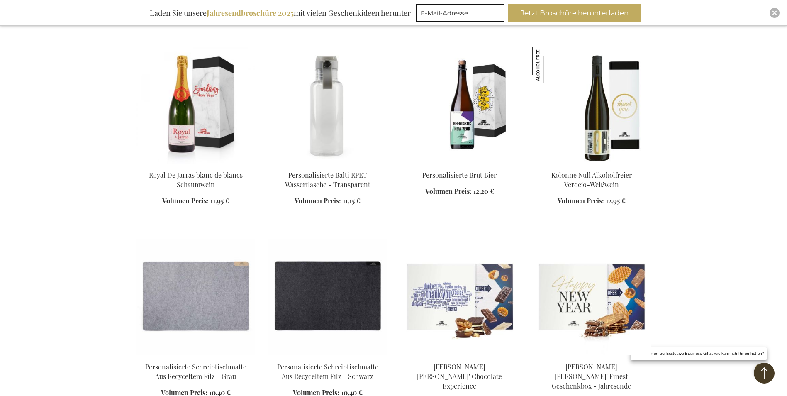
click at [462, 173] on div "In den Warenkorb" at bounding box center [460, 188] width 119 height 35
click at [463, 123] on img at bounding box center [460, 105] width 119 height 116
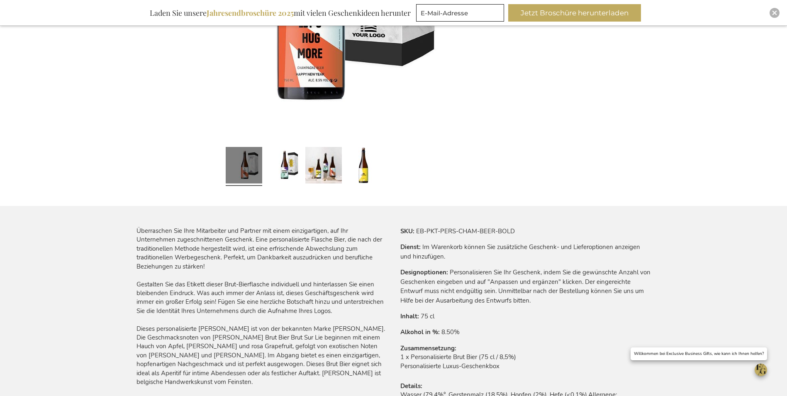
scroll to position [125, 0]
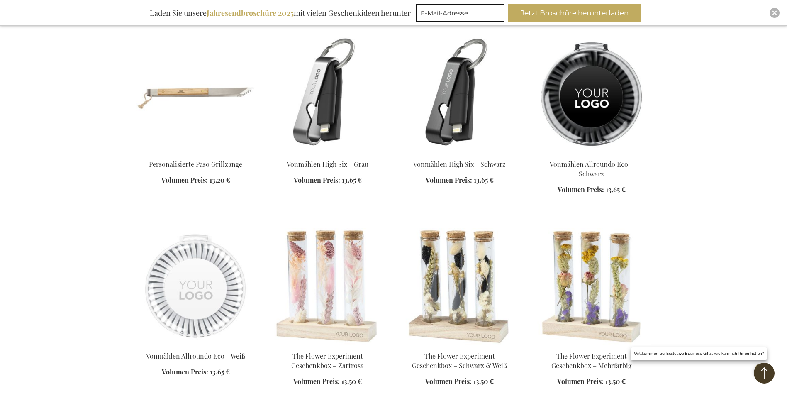
scroll to position [2186, 0]
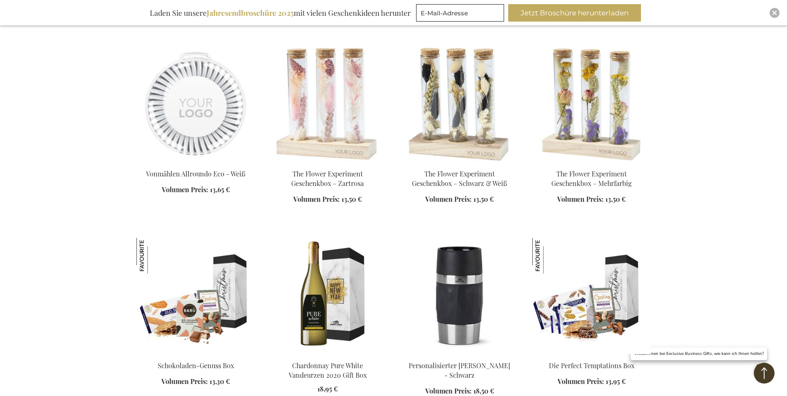
scroll to position [2269, 0]
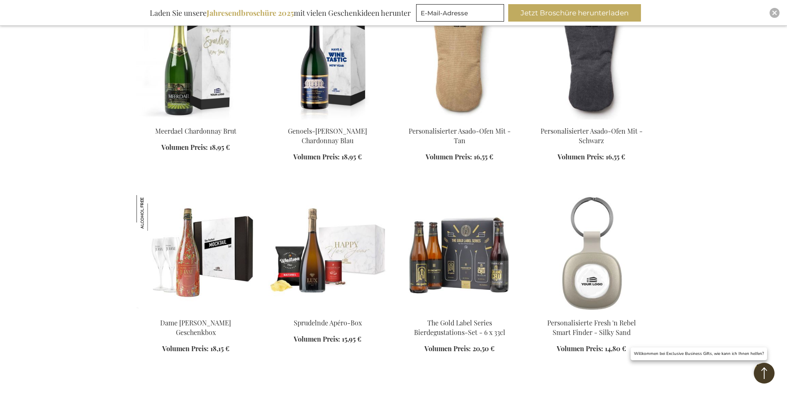
scroll to position [2767, 0]
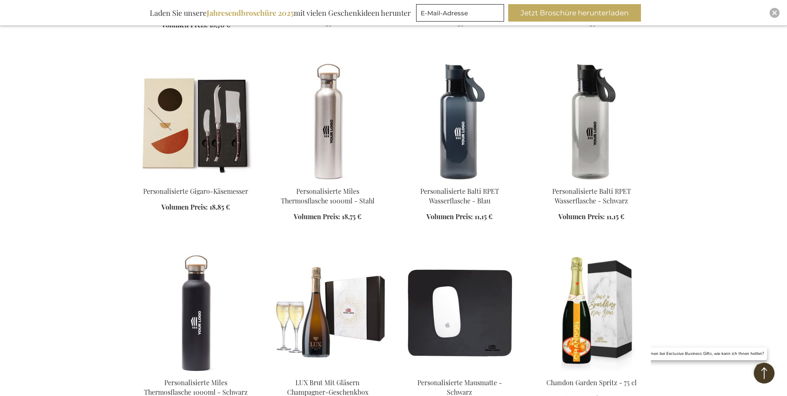
scroll to position [3639, 0]
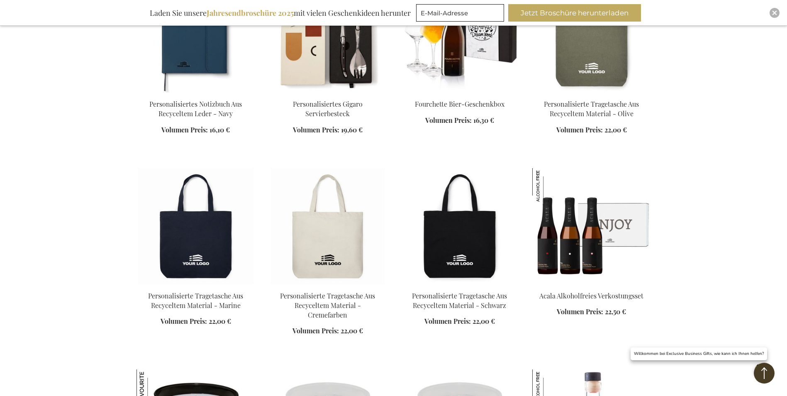
scroll to position [4303, 0]
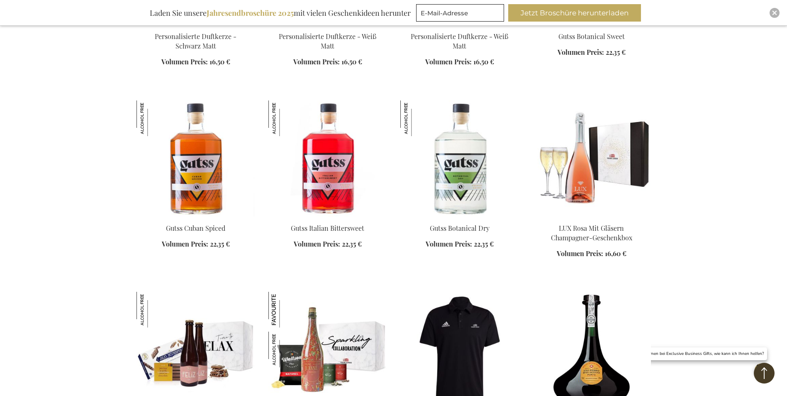
scroll to position [4801, 0]
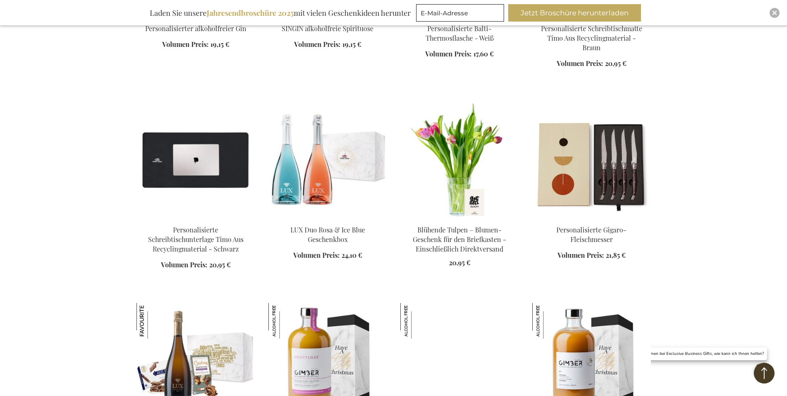
scroll to position [5963, 0]
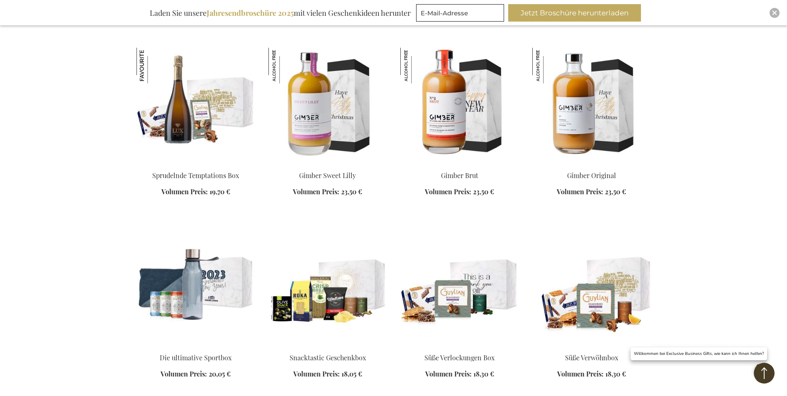
scroll to position [6254, 0]
